Goal: Information Seeking & Learning: Learn about a topic

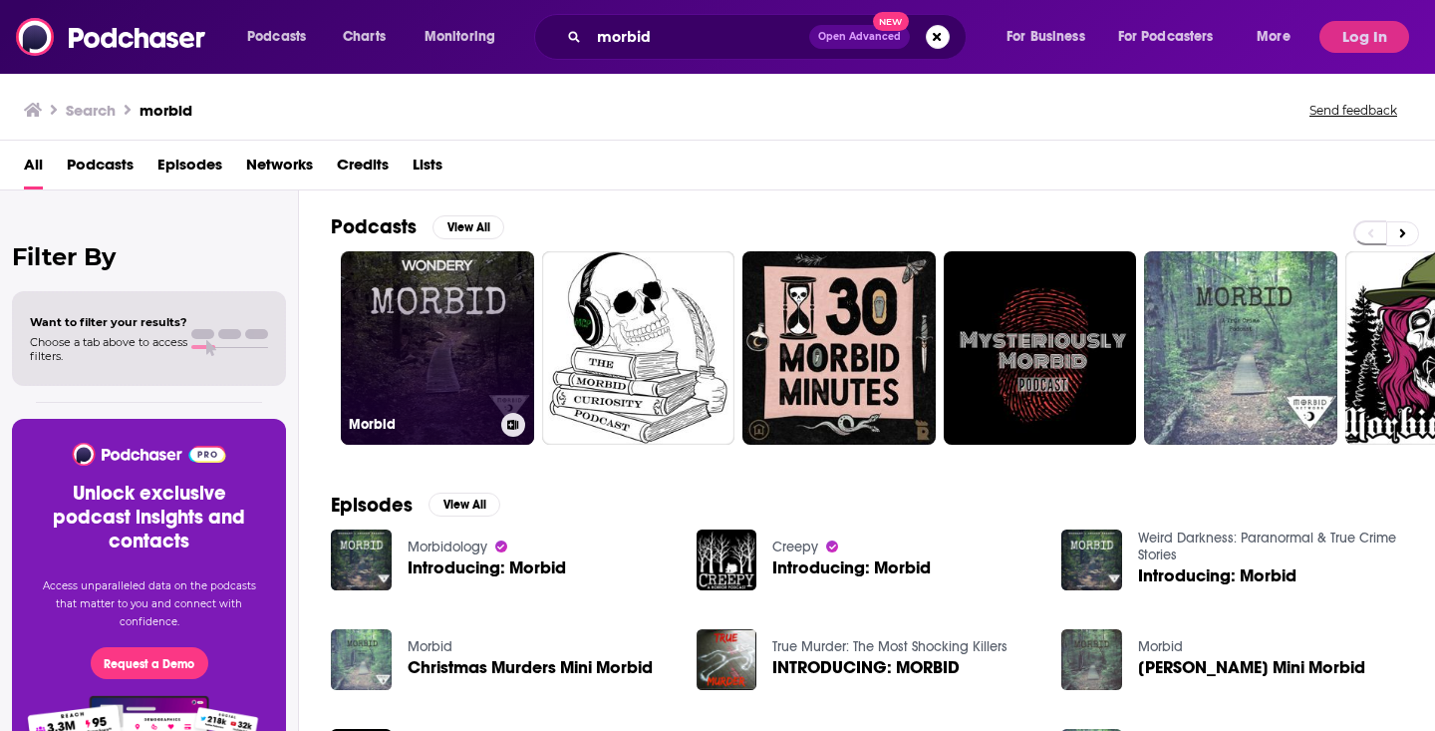
click at [450, 345] on link "Morbid" at bounding box center [437, 347] width 193 height 193
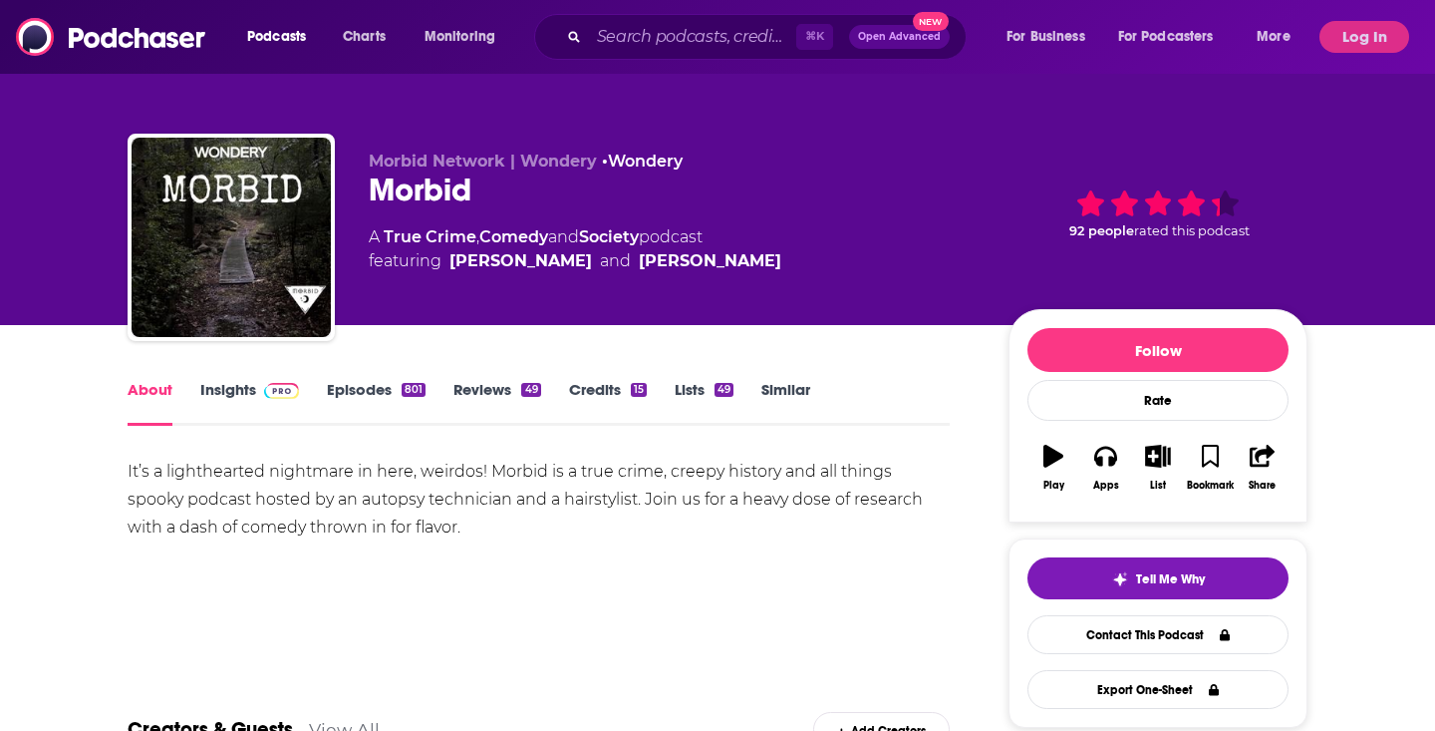
click at [355, 390] on link "Episodes 801" at bounding box center [376, 403] width 99 height 46
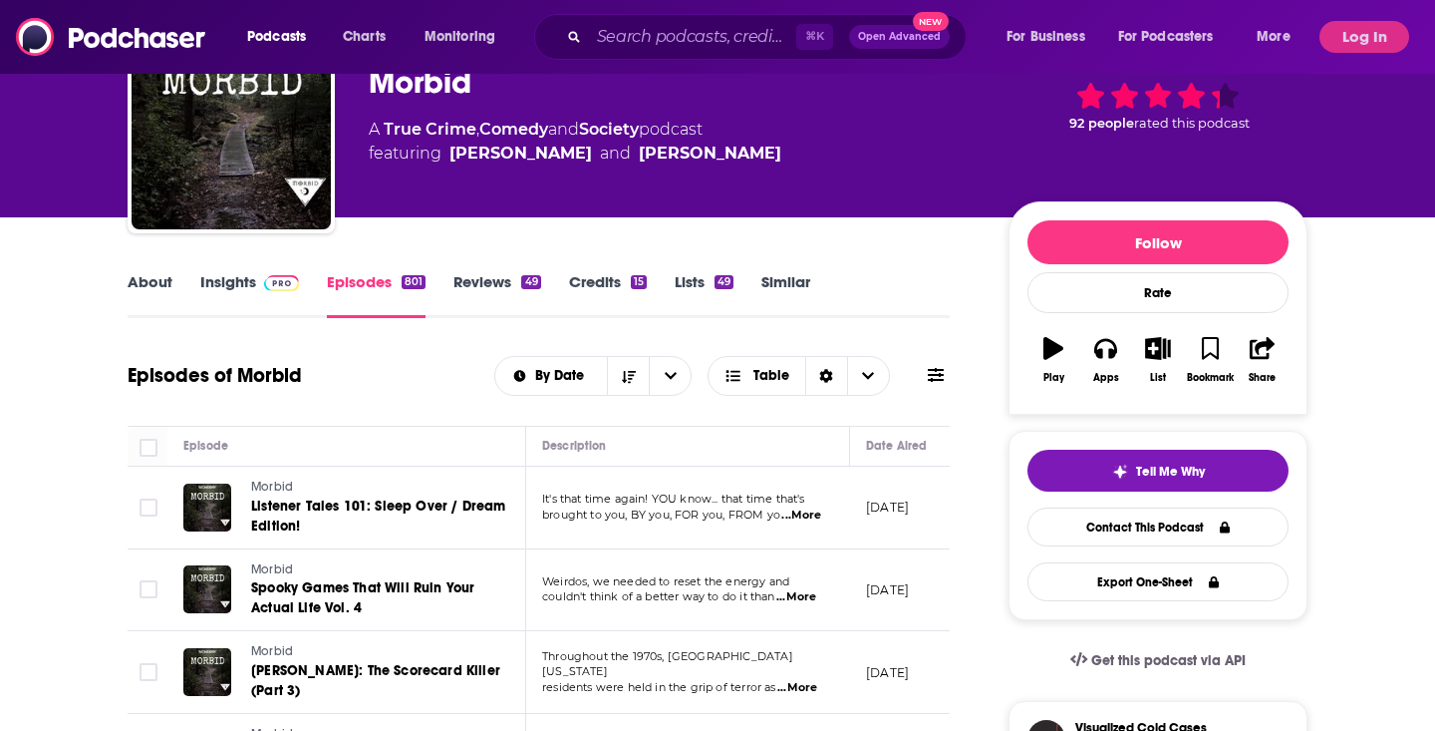
scroll to position [110, 0]
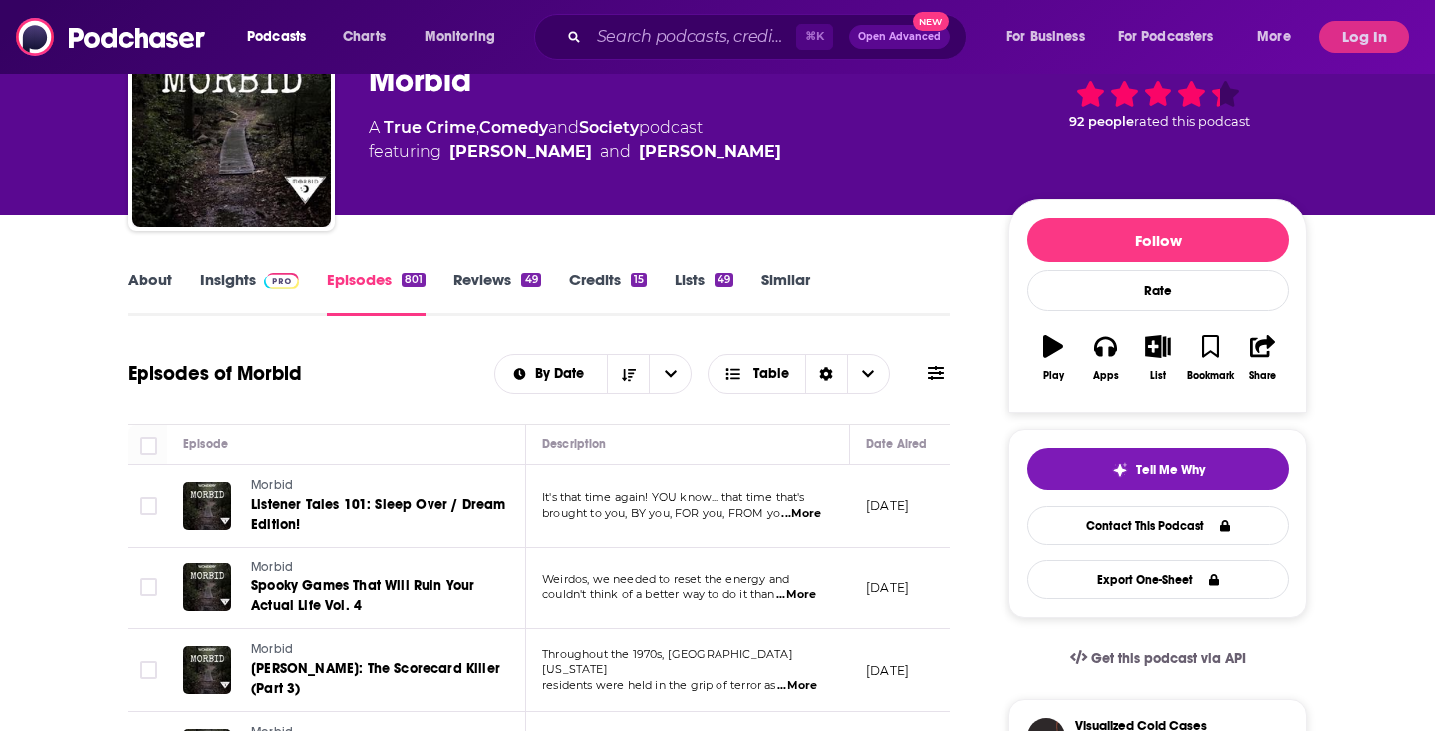
click at [246, 288] on link "Insights" at bounding box center [249, 293] width 99 height 46
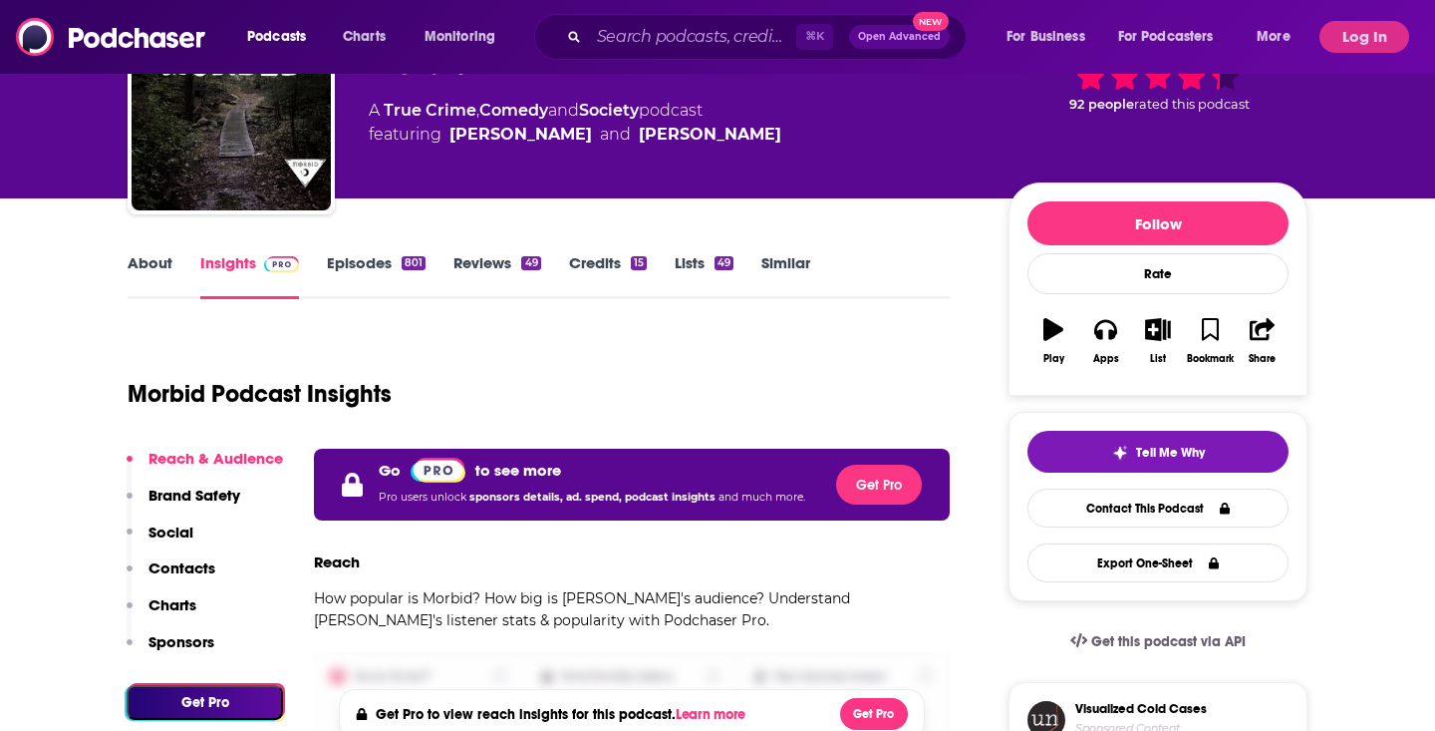
scroll to position [170, 0]
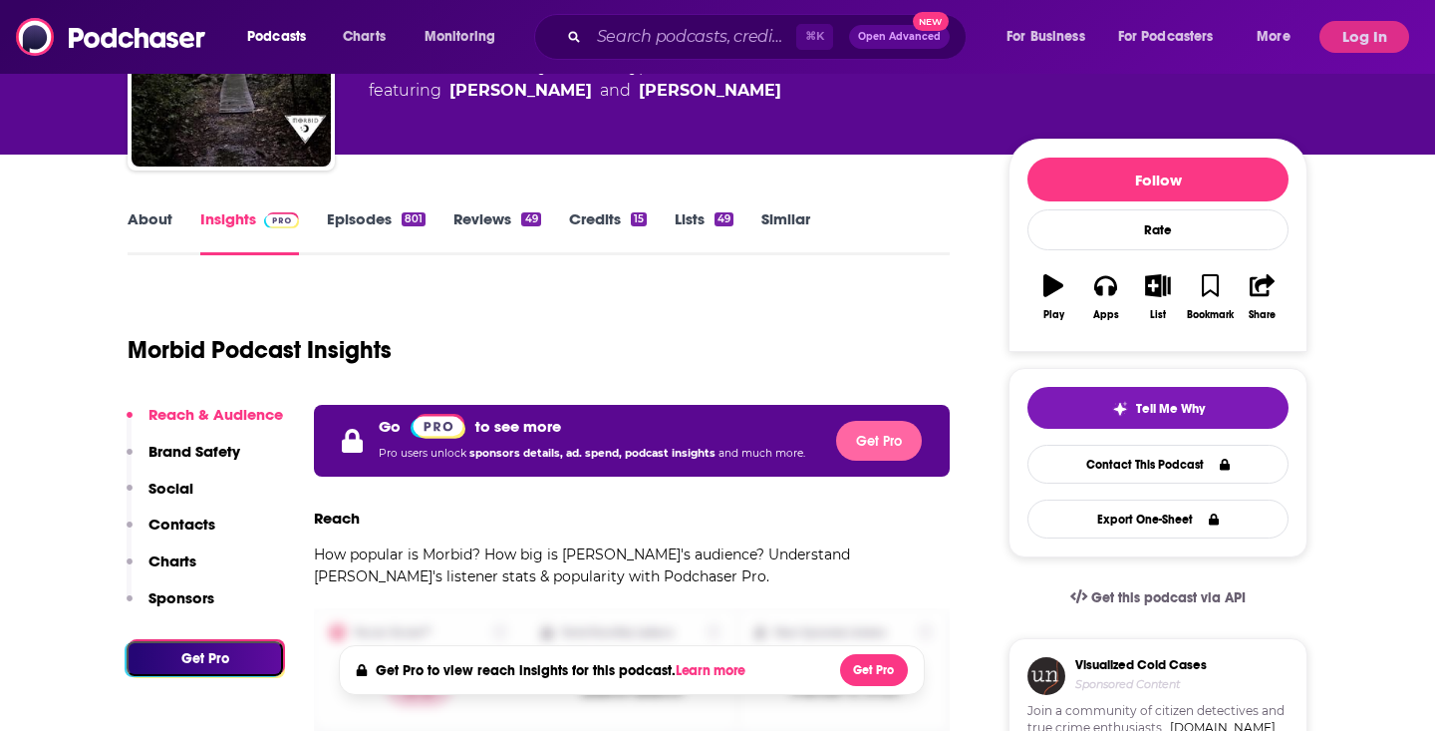
click at [876, 435] on button "Get Pro" at bounding box center [879, 441] width 86 height 40
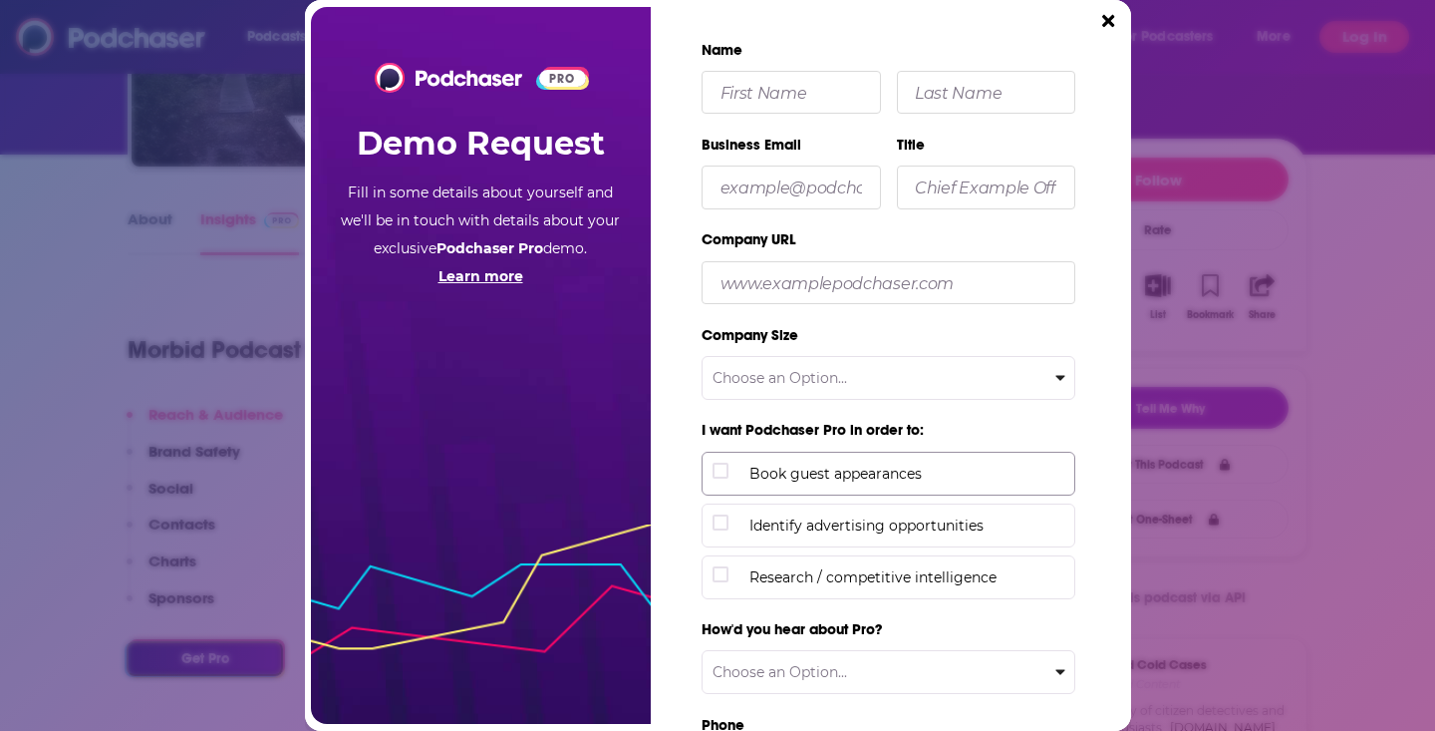
scroll to position [0, 0]
click at [1111, 39] on div "PRO Demo Request Fill in some details about yourself and we'll be in touch with…" at bounding box center [718, 365] width 826 height 731
click at [1108, 25] on icon "Close" at bounding box center [1108, 21] width 12 height 18
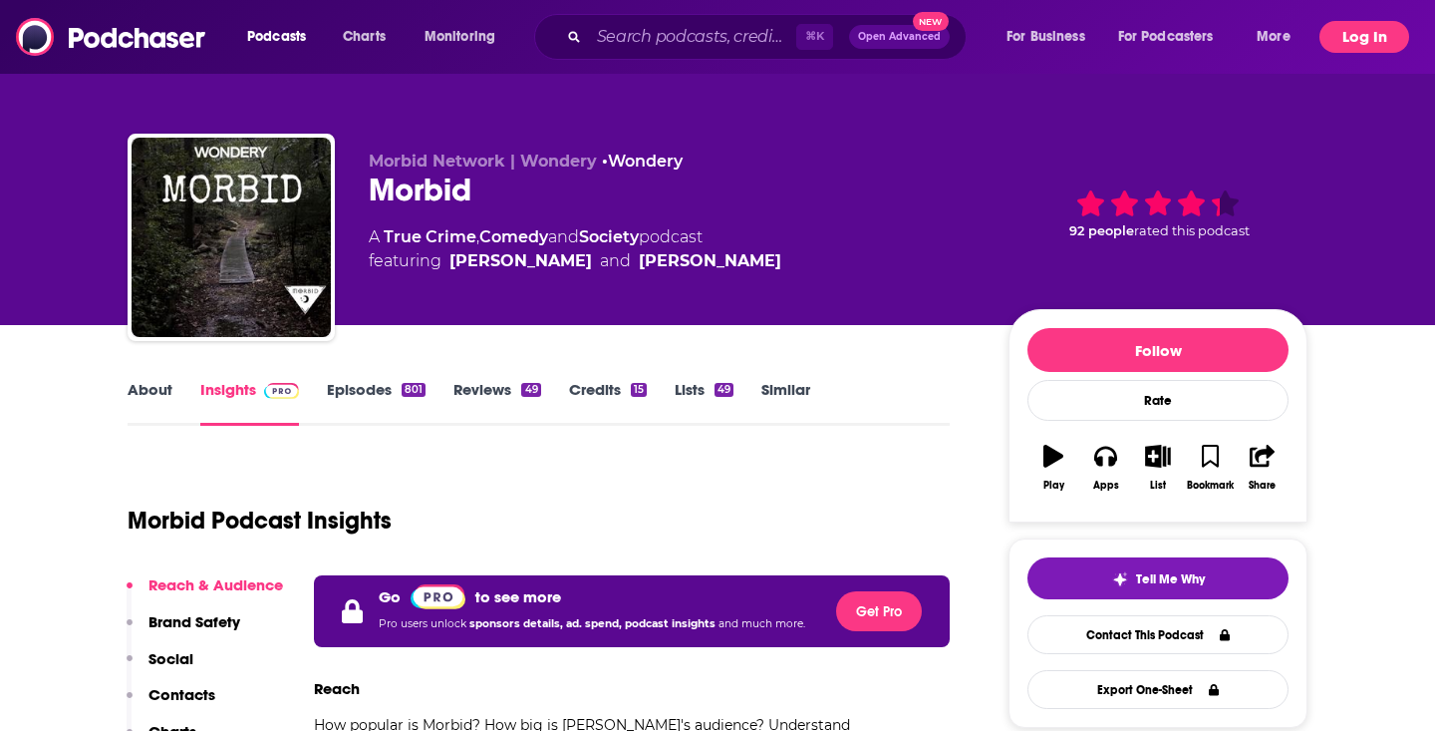
scroll to position [170, 0]
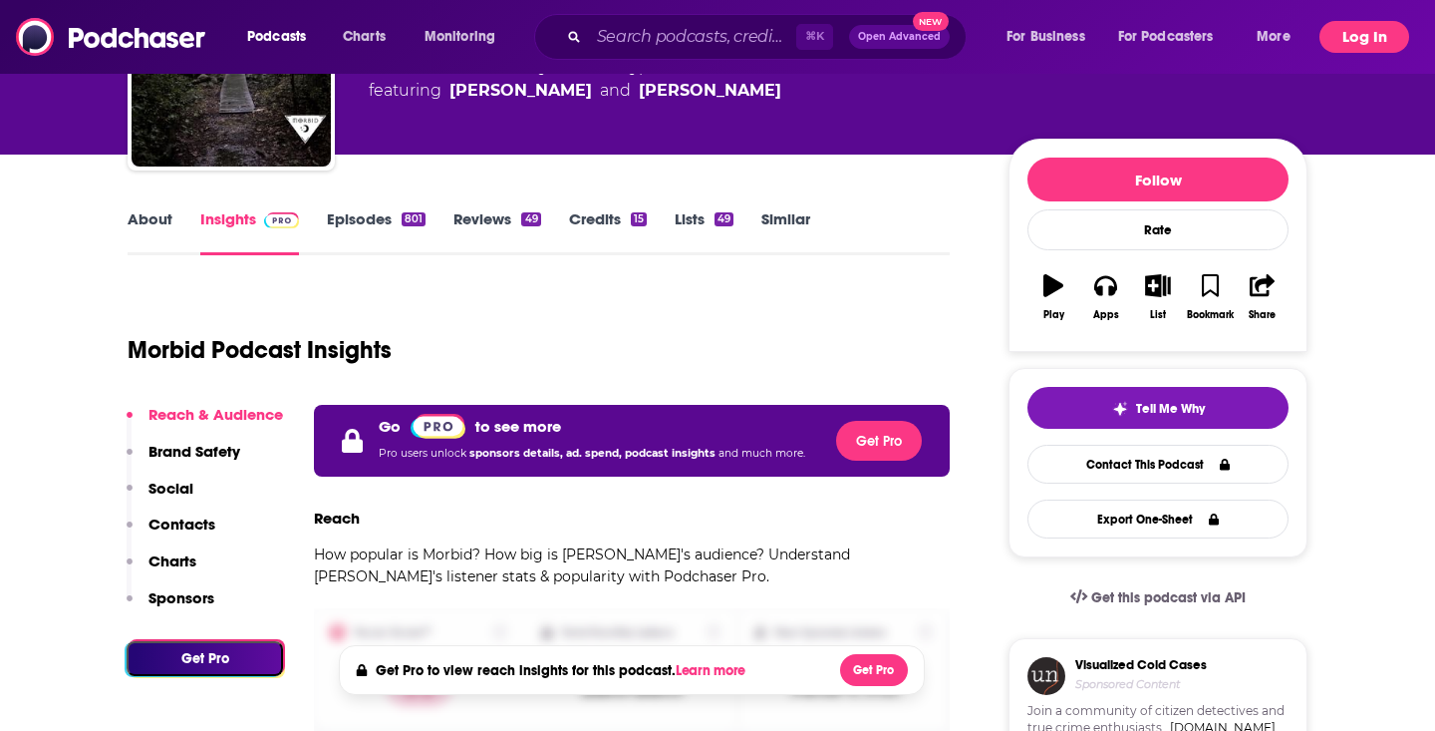
click at [1353, 29] on button "Log In" at bounding box center [1365, 37] width 90 height 32
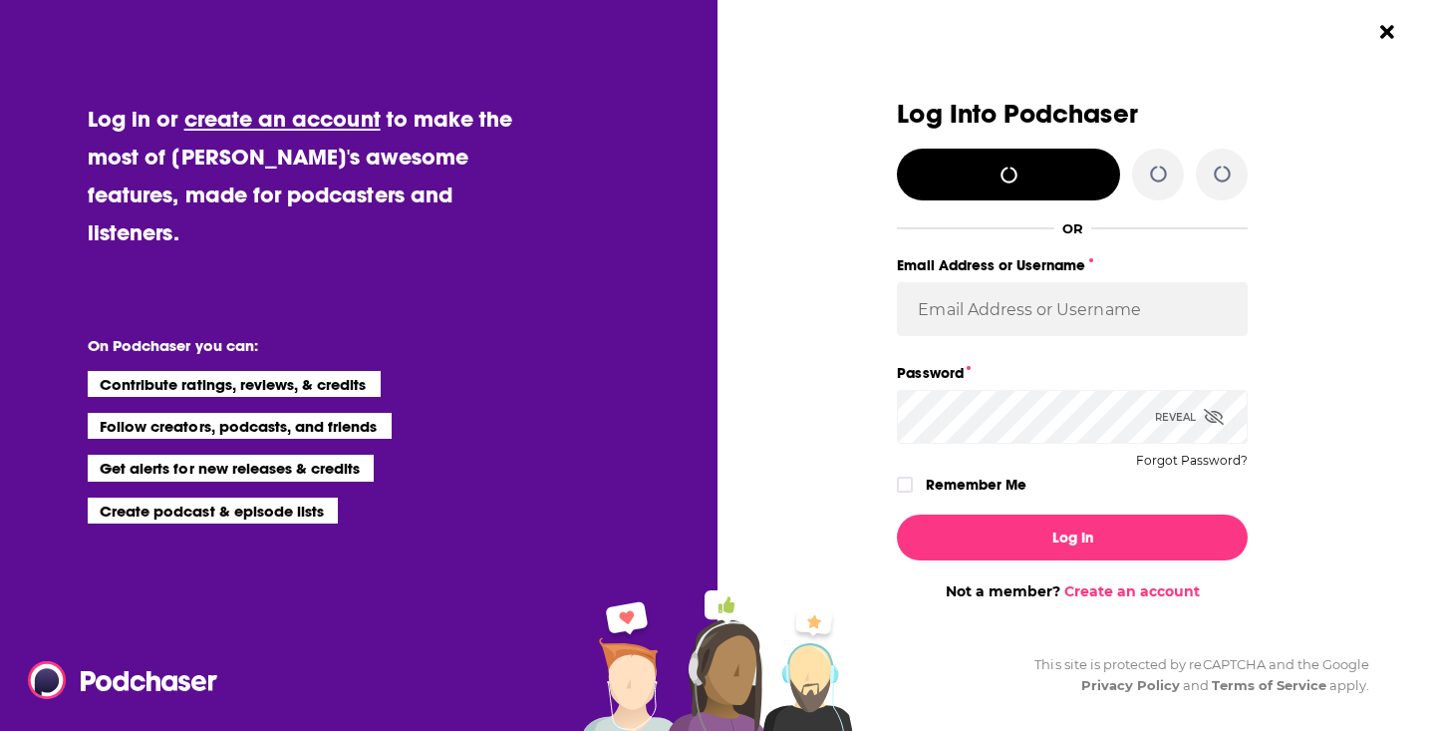
scroll to position [0, 0]
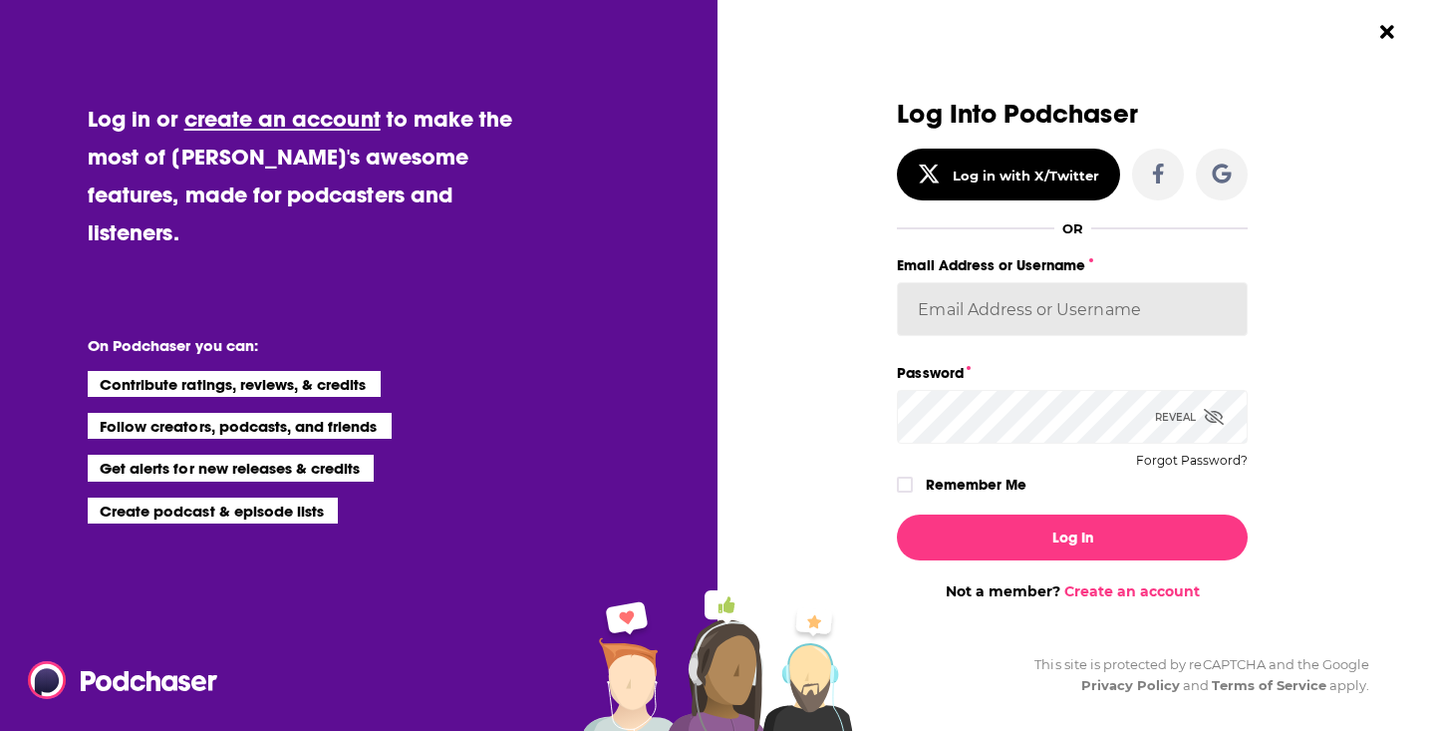
type input "[EMAIL_ADDRESS][PERSON_NAME][DOMAIN_NAME]"
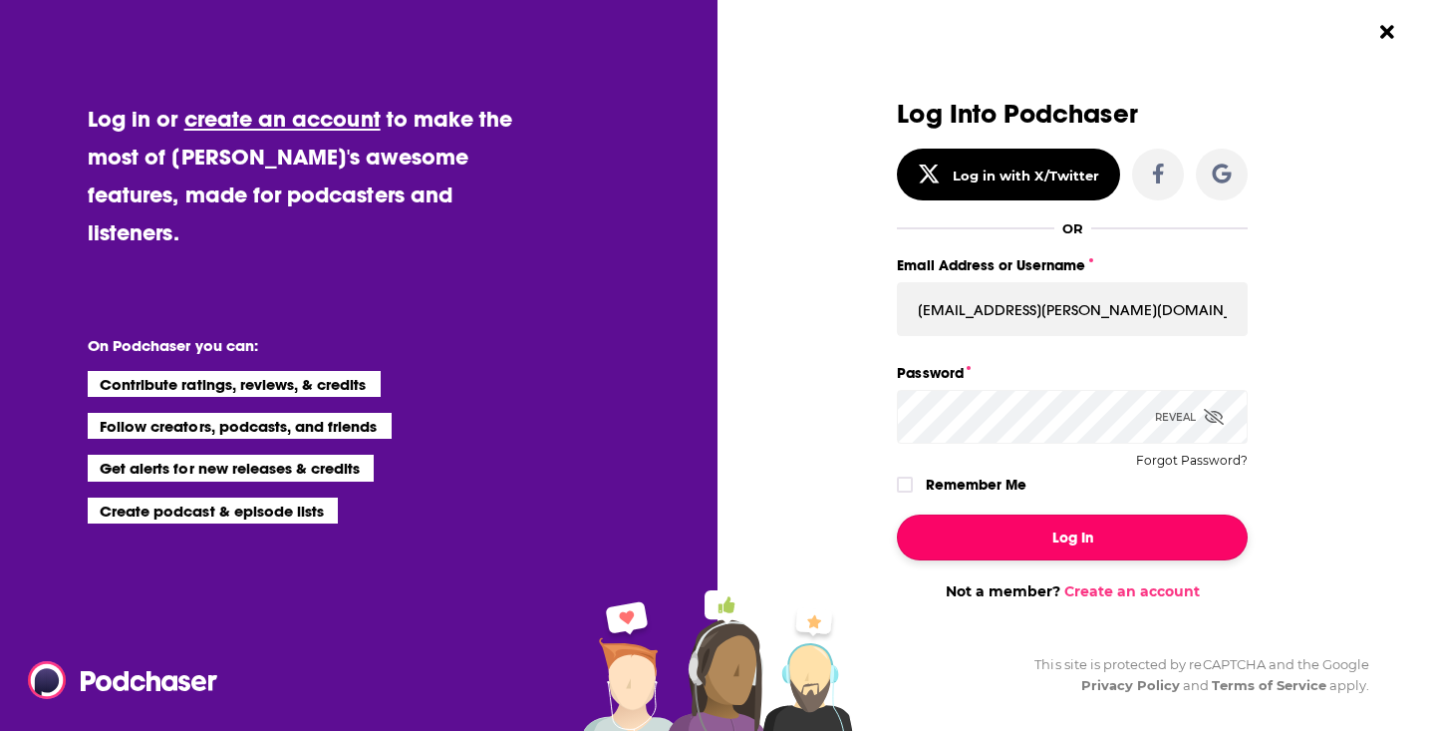
click at [953, 546] on button "Log In" at bounding box center [1072, 537] width 351 height 46
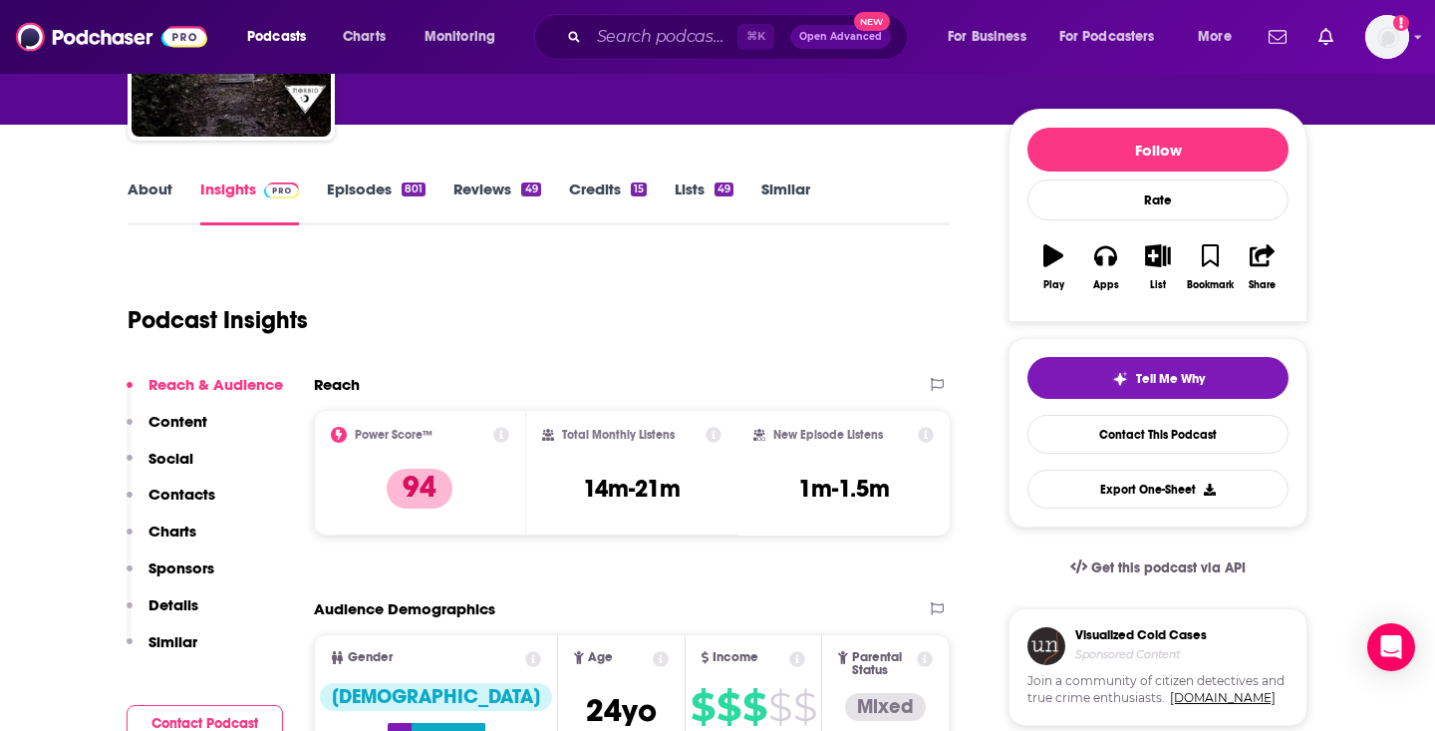
scroll to position [193, 0]
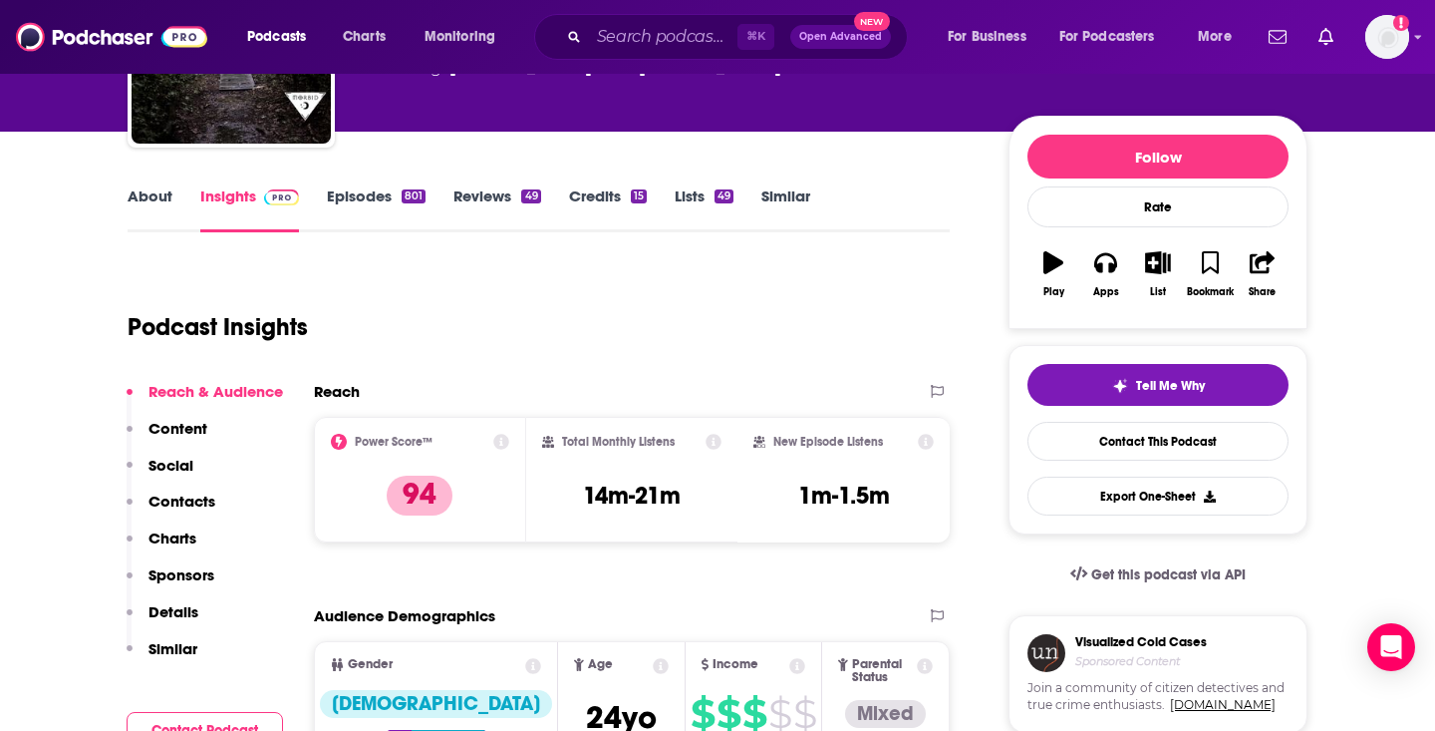
click at [361, 196] on link "Episodes 801" at bounding box center [376, 209] width 99 height 46
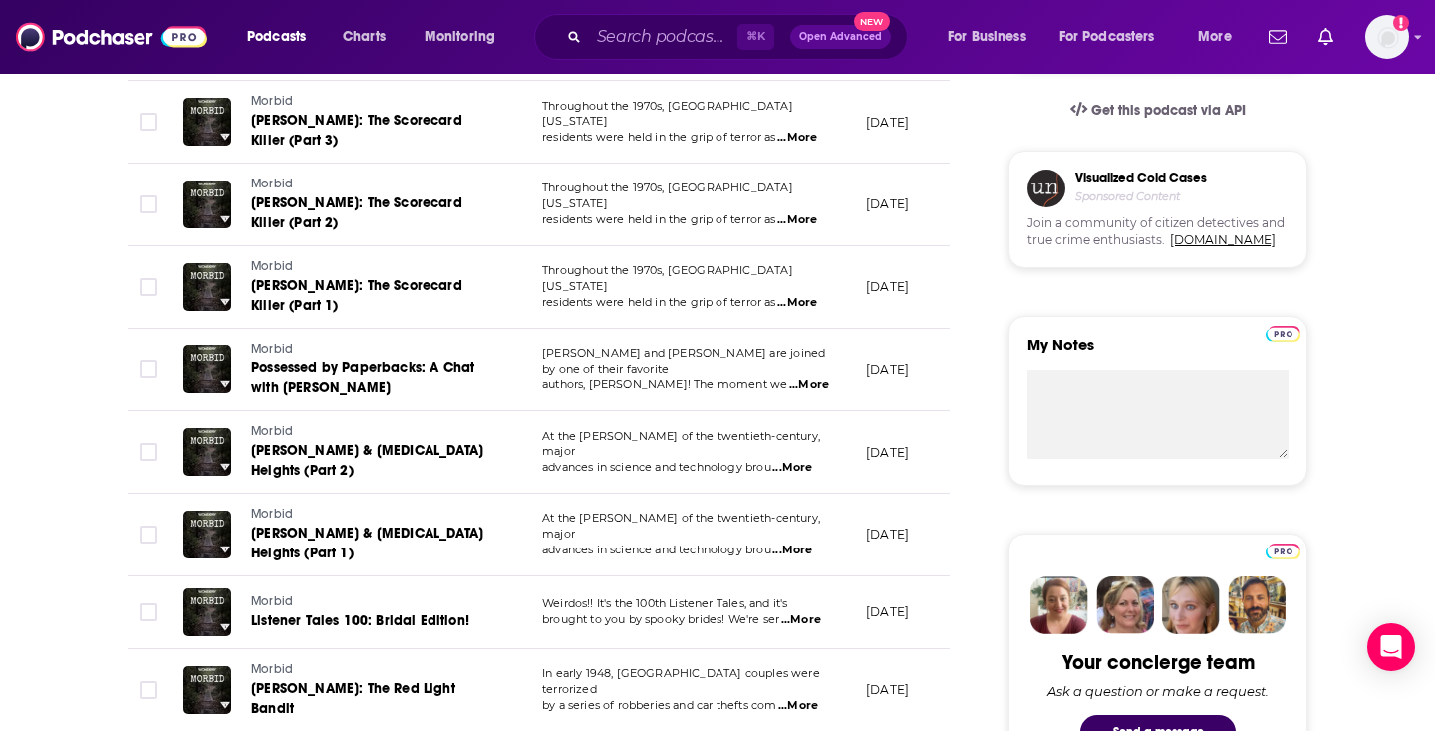
scroll to position [660, 0]
